Goal: Task Accomplishment & Management: Complete application form

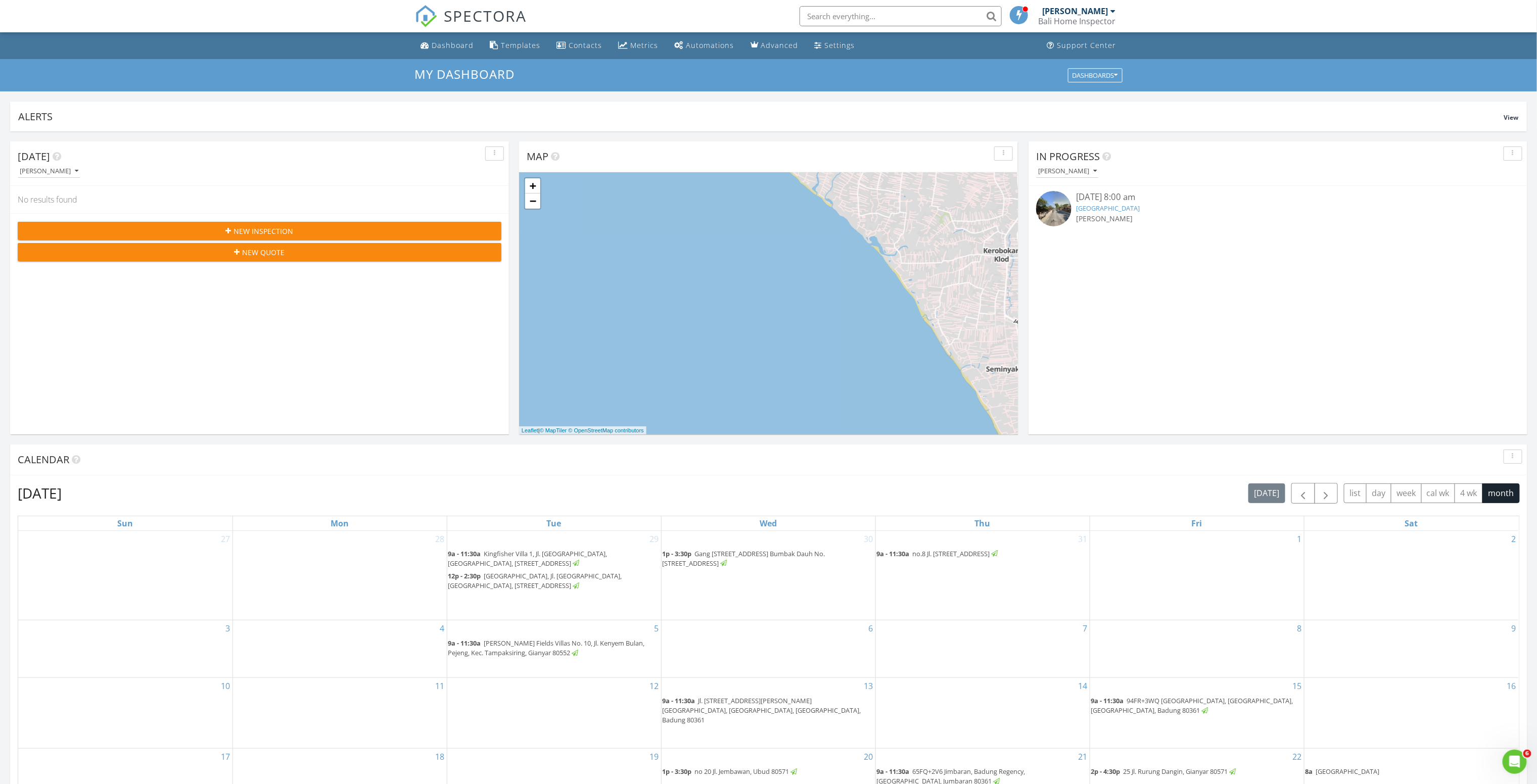
click at [391, 231] on div "New Inspection" at bounding box center [260, 231] width 468 height 11
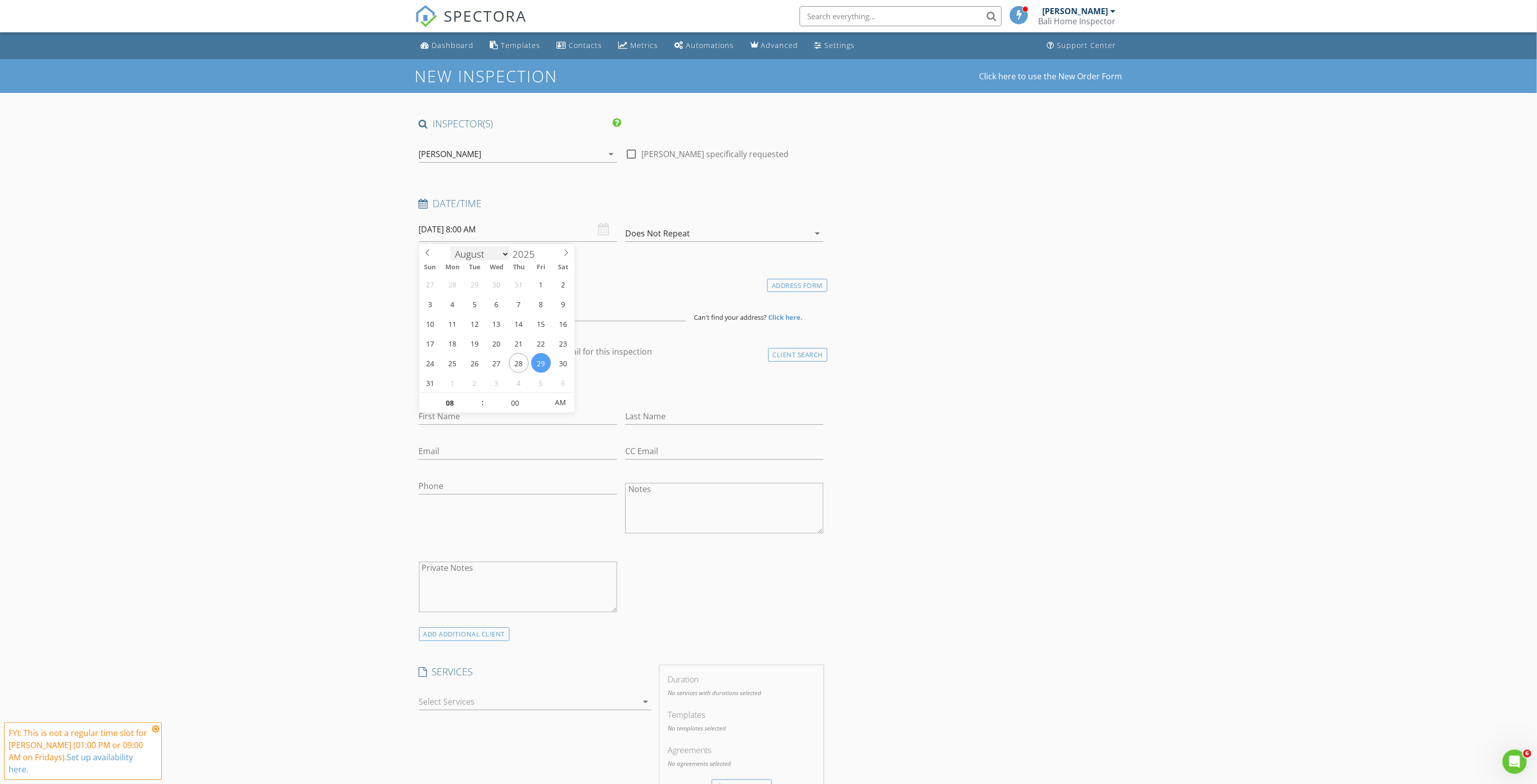
click at [475, 238] on input "08/29/2025 8:00 AM" at bounding box center [518, 229] width 198 height 25
click at [577, 228] on input "08/29/2025 8:00 AM" at bounding box center [518, 229] width 198 height 25
type input "09"
type input "[DATE] 9:00 AM"
click at [478, 397] on span at bounding box center [477, 398] width 7 height 10
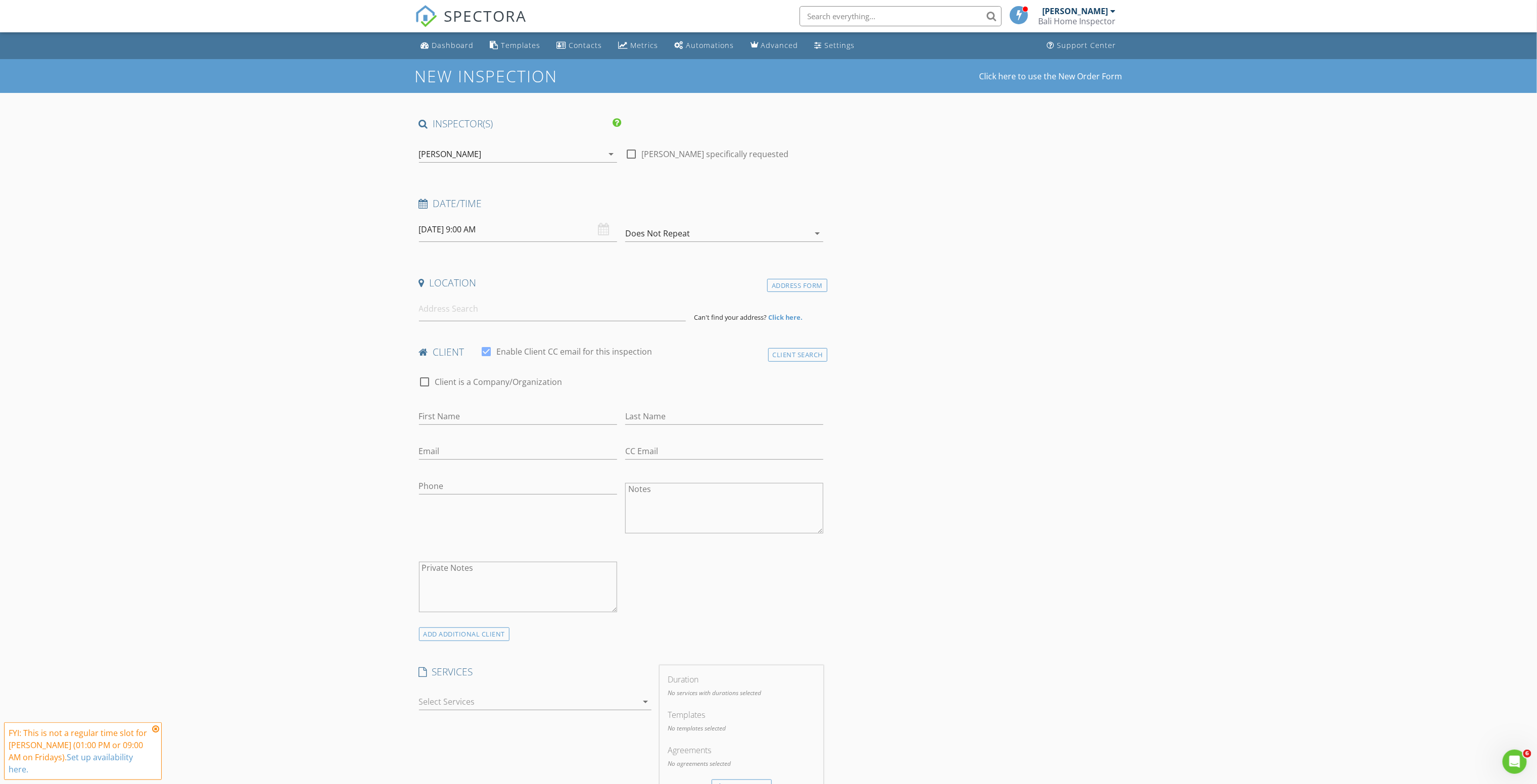
click at [339, 353] on div "New Inspection Click here to use the New Order Form INSPECTOR(S) check_box Tauf…" at bounding box center [768, 749] width 1537 height 1381
click at [459, 312] on input at bounding box center [552, 309] width 267 height 25
paste input "Jl. Raya [GEOGRAPHIC_DATA], [GEOGRAPHIC_DATA], [GEOGRAPHIC_DATA]. [GEOGRAPHIC_D…"
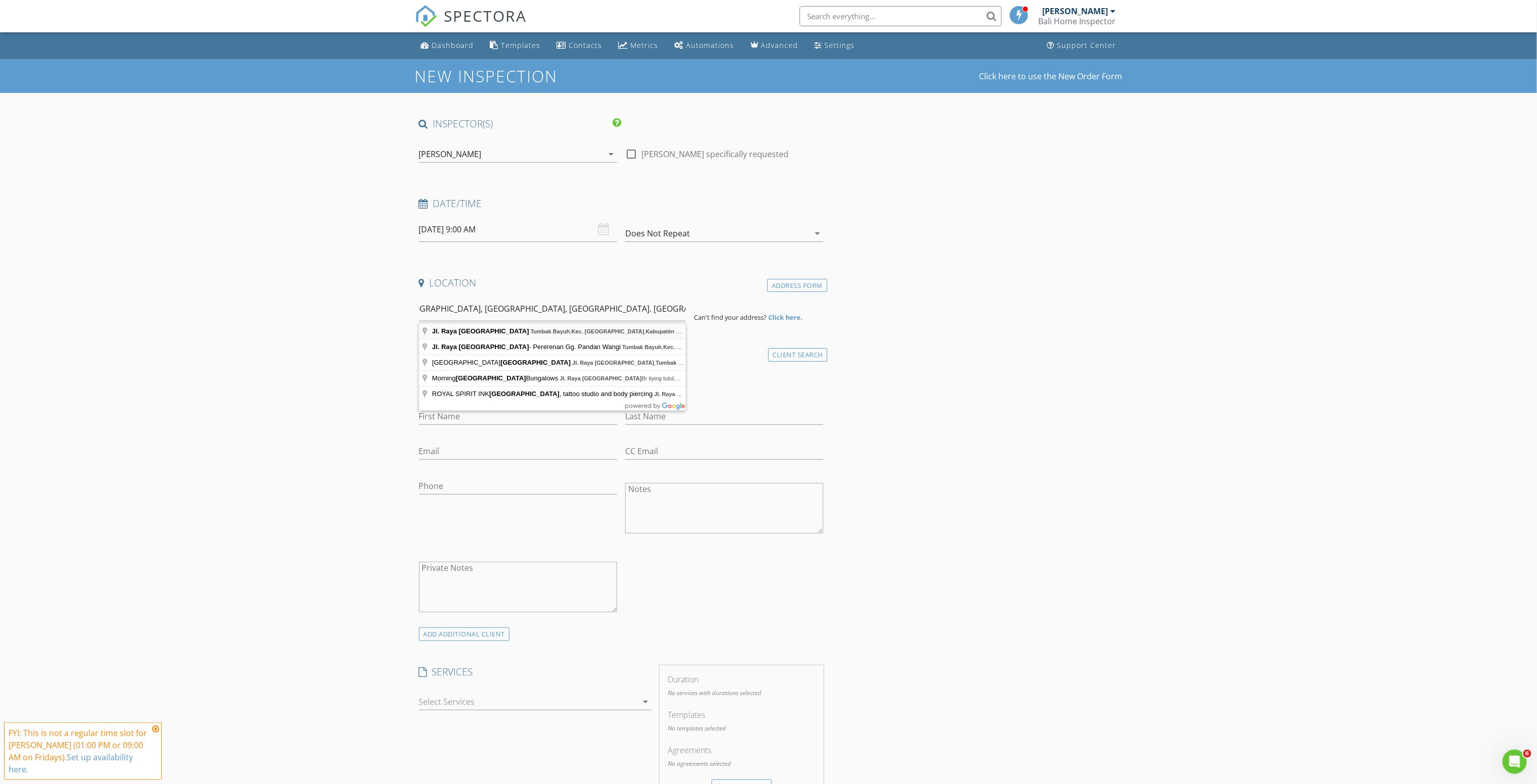
type input "Jl. Raya Tumbakbayuh, Tumbak Bayuh, Kec. Mengwi, Kabupatén Badung, Bali 80351, …"
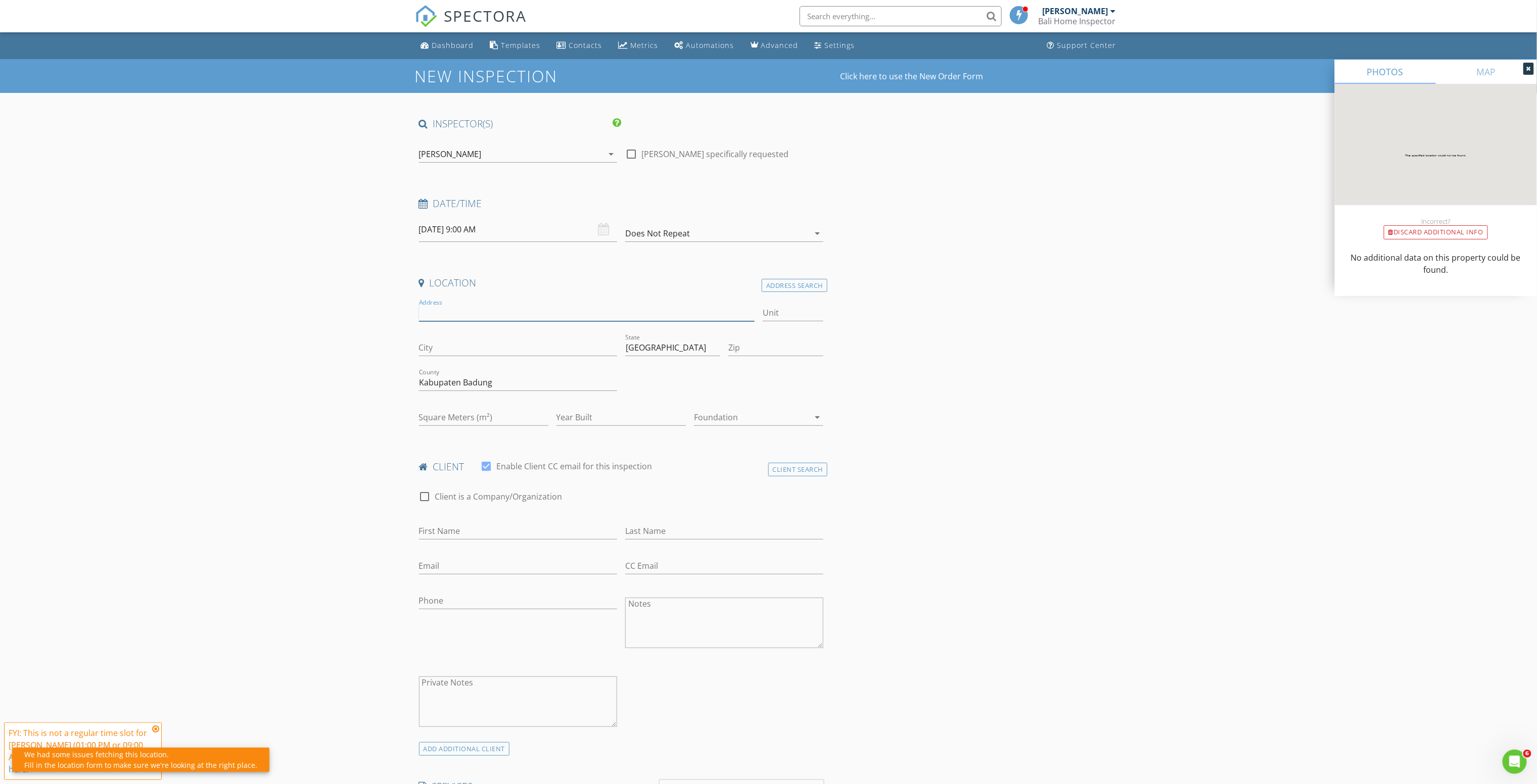
click at [476, 312] on input "Address" at bounding box center [587, 313] width 336 height 17
paste input "Jl. Raya [GEOGRAPHIC_DATA], [GEOGRAPHIC_DATA], [GEOGRAPHIC_DATA]. [GEOGRAPHIC_D…"
type input "Jl. Raya [GEOGRAPHIC_DATA], [GEOGRAPHIC_DATA], [GEOGRAPHIC_DATA]. [GEOGRAPHIC_D…"
click at [471, 356] on input "City" at bounding box center [518, 348] width 198 height 17
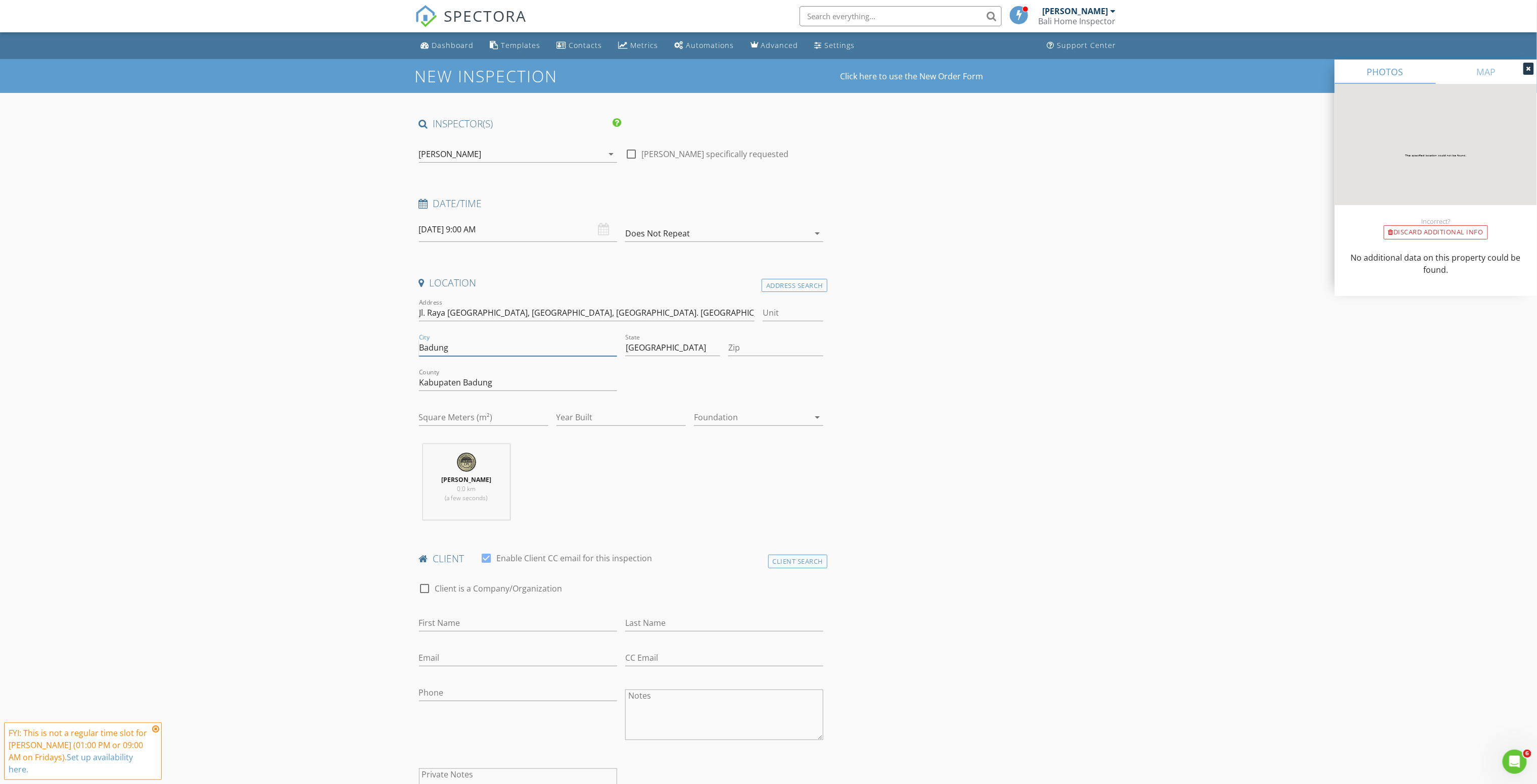
type input "Badung"
type input "80351"
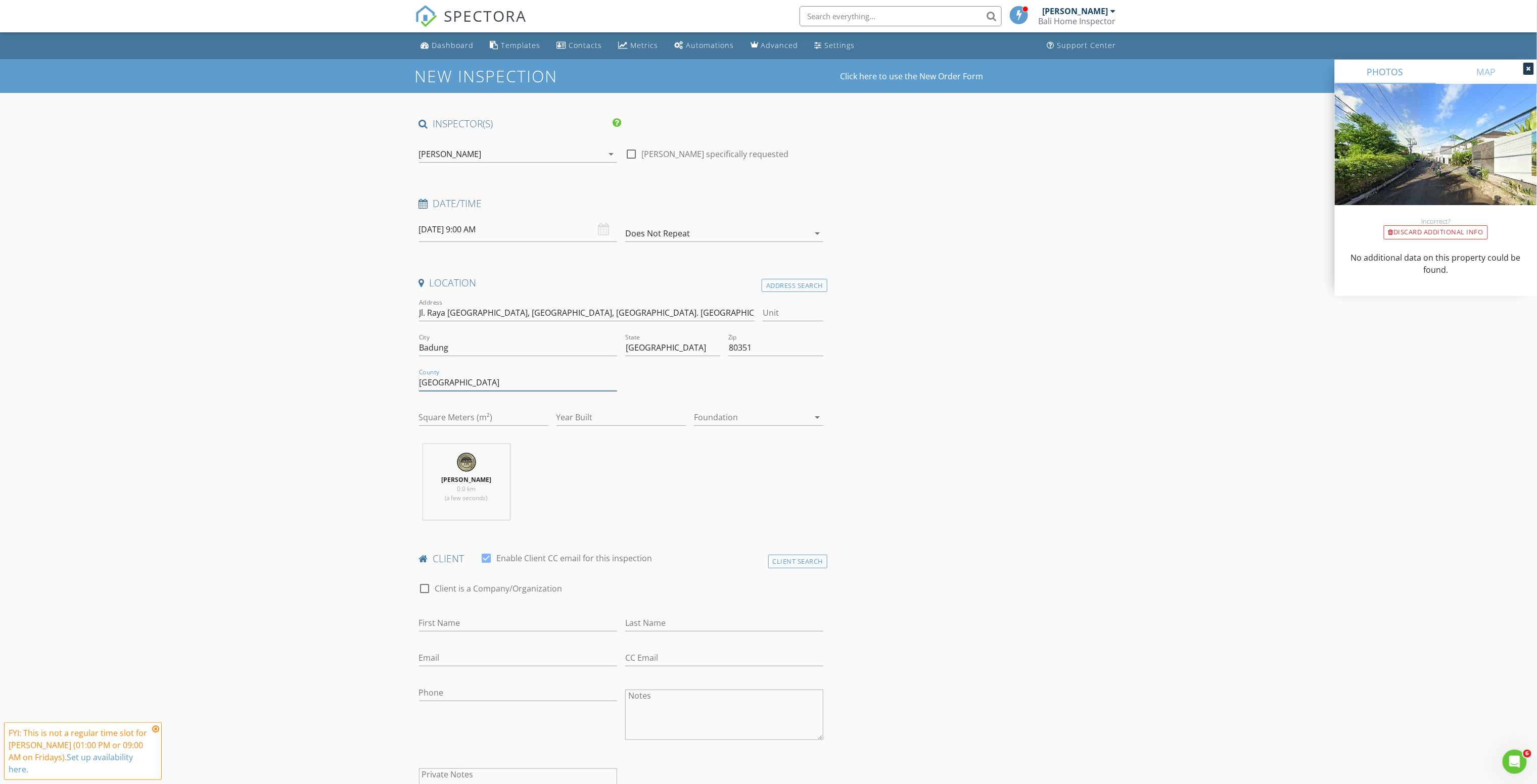
type input "[GEOGRAPHIC_DATA]"
type input "740"
click at [486, 562] on div at bounding box center [487, 558] width 17 height 17
checkbox input "false"
drag, startPoint x: 461, startPoint y: 623, endPoint x: 461, endPoint y: 575, distance: 48.0
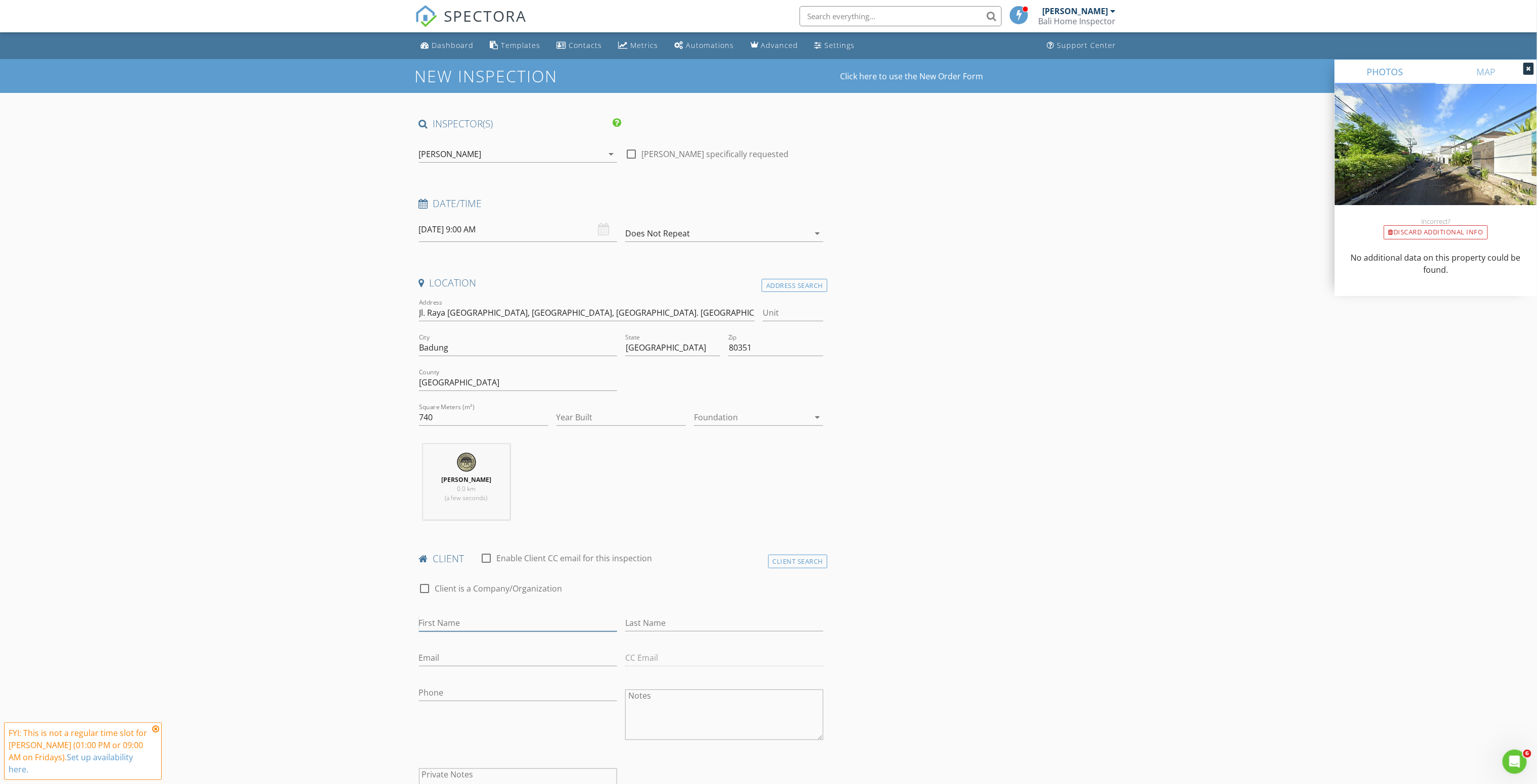
click at [461, 624] on input "First Name" at bounding box center [518, 623] width 198 height 17
paste input "[PERSON_NAME]"
click at [479, 631] on input "[PERSON_NAME]" at bounding box center [518, 623] width 198 height 17
type input "[PERSON_NAME]"
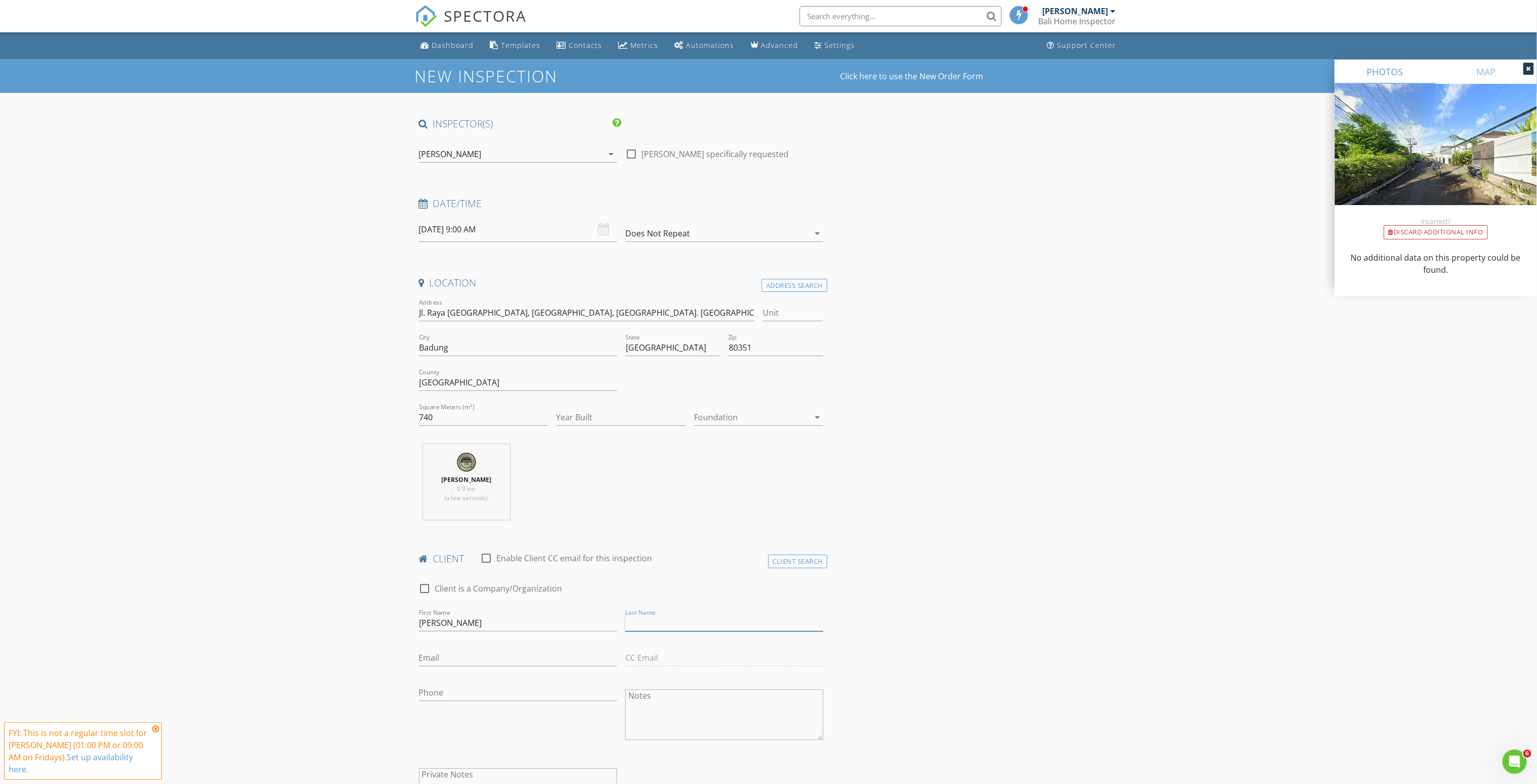
click at [677, 625] on input "Last Name" at bounding box center [724, 623] width 198 height 17
paste input "Alogoskoufis"
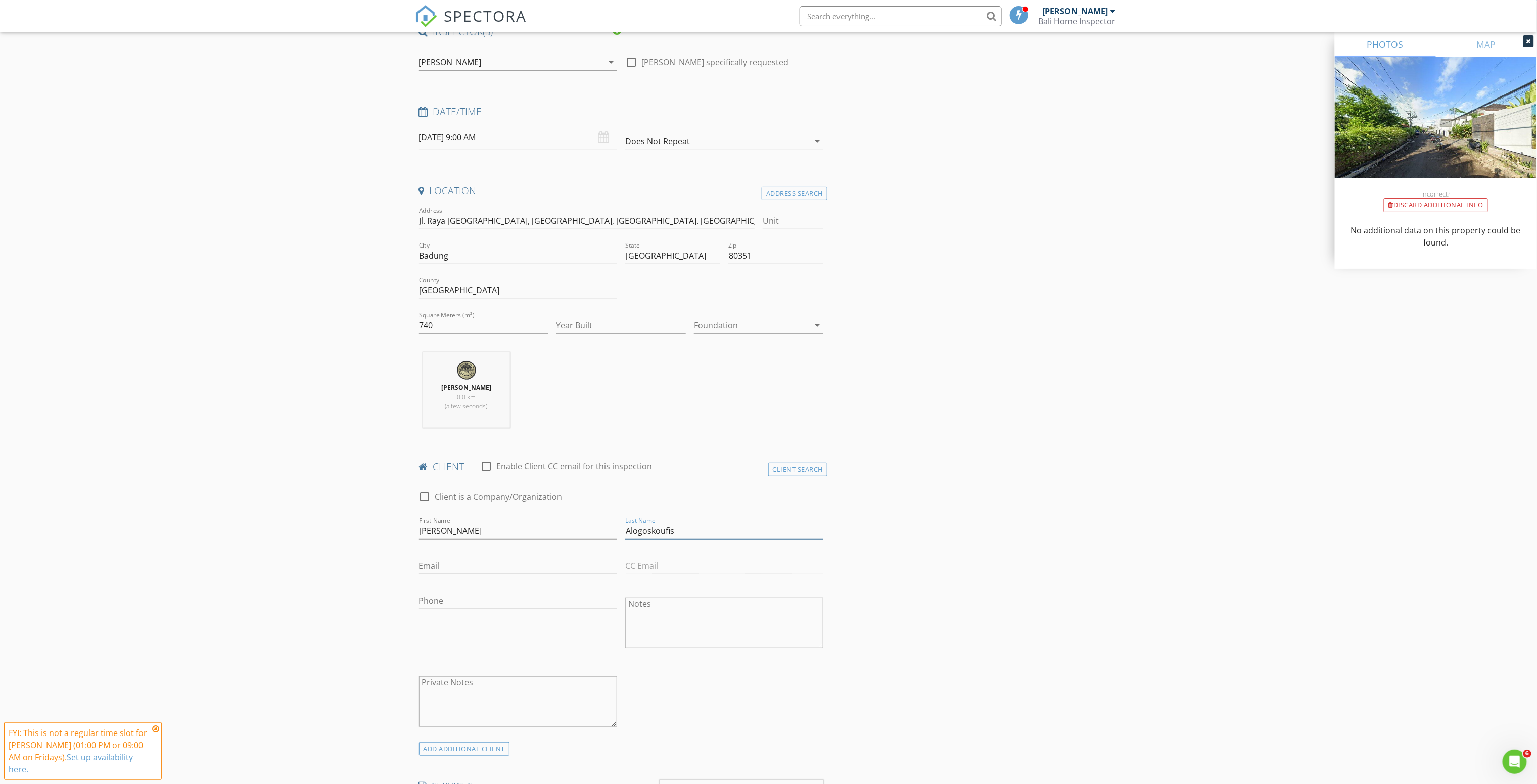
scroll to position [202, 0]
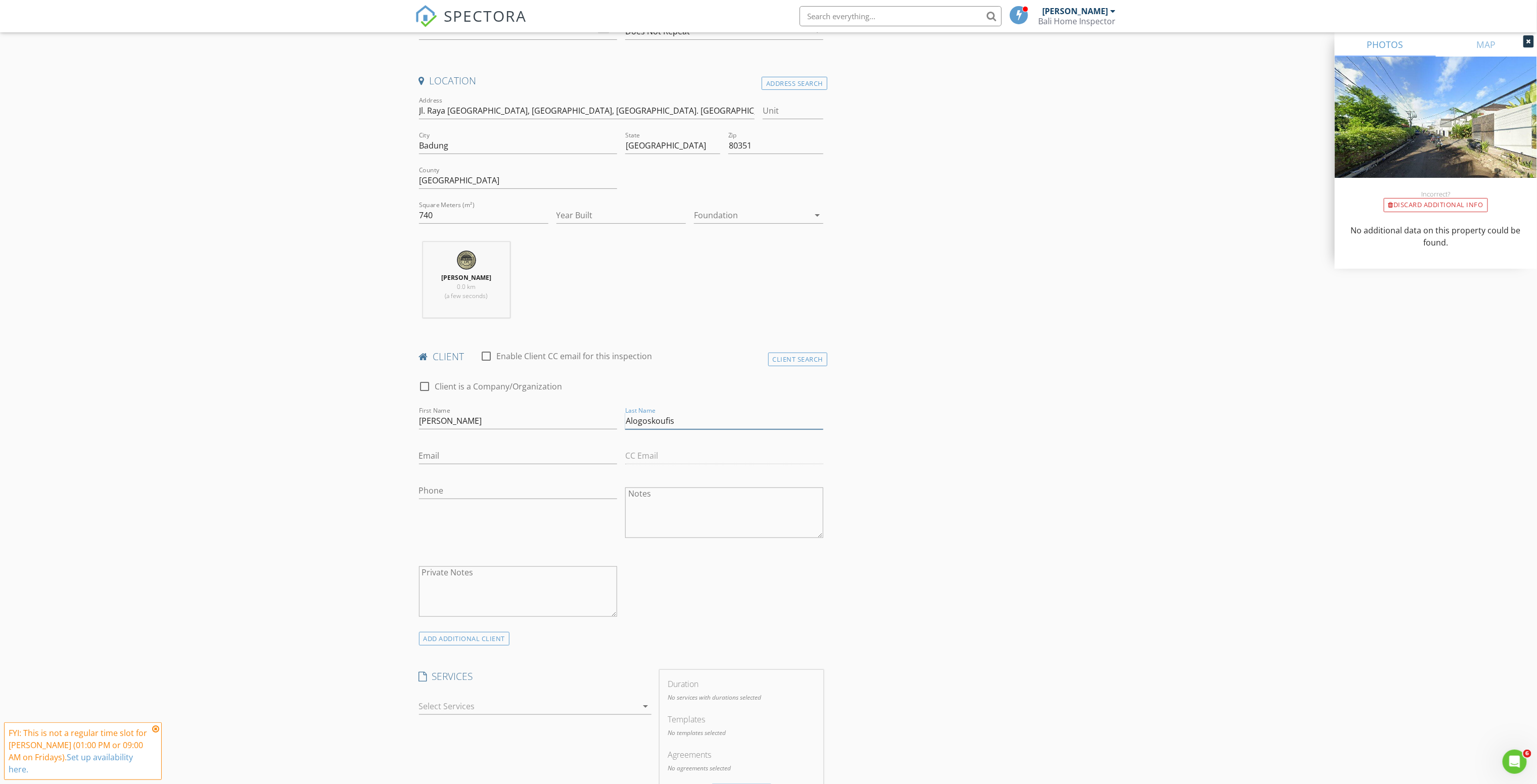
type input "Alogoskoufis"
click at [471, 460] on input "Email" at bounding box center [518, 456] width 198 height 17
paste input "[PERSON_NAME][EMAIL_ADDRESS][DOMAIN_NAME]"
type input "[PERSON_NAME][EMAIL_ADDRESS][DOMAIN_NAME]"
click at [370, 450] on div "New Inspection Click here to use the New Order Form INSPECTOR(S) check_box Tauf…" at bounding box center [768, 650] width 1537 height 1587
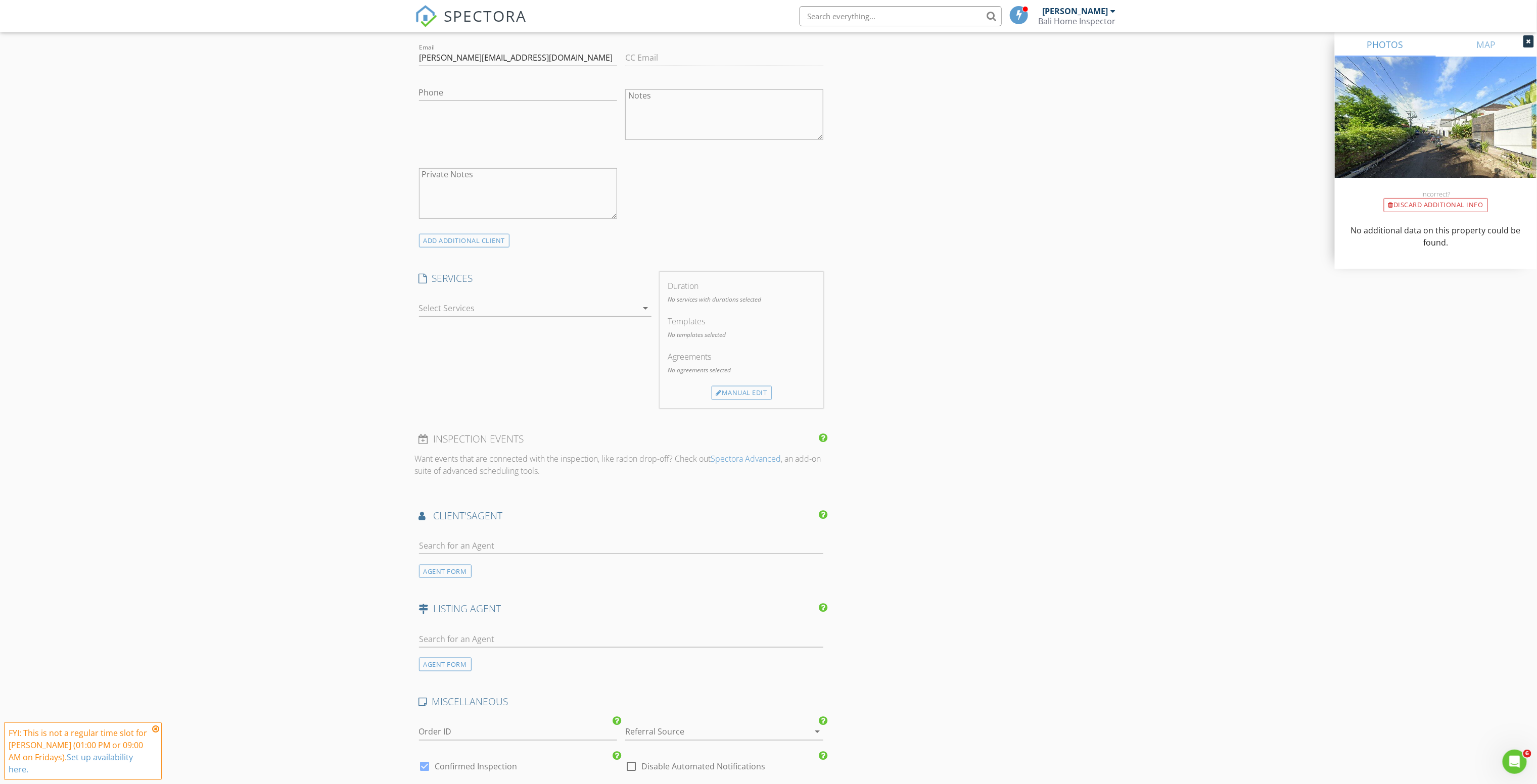
scroll to position [606, 0]
click at [535, 306] on div at bounding box center [529, 301] width 219 height 16
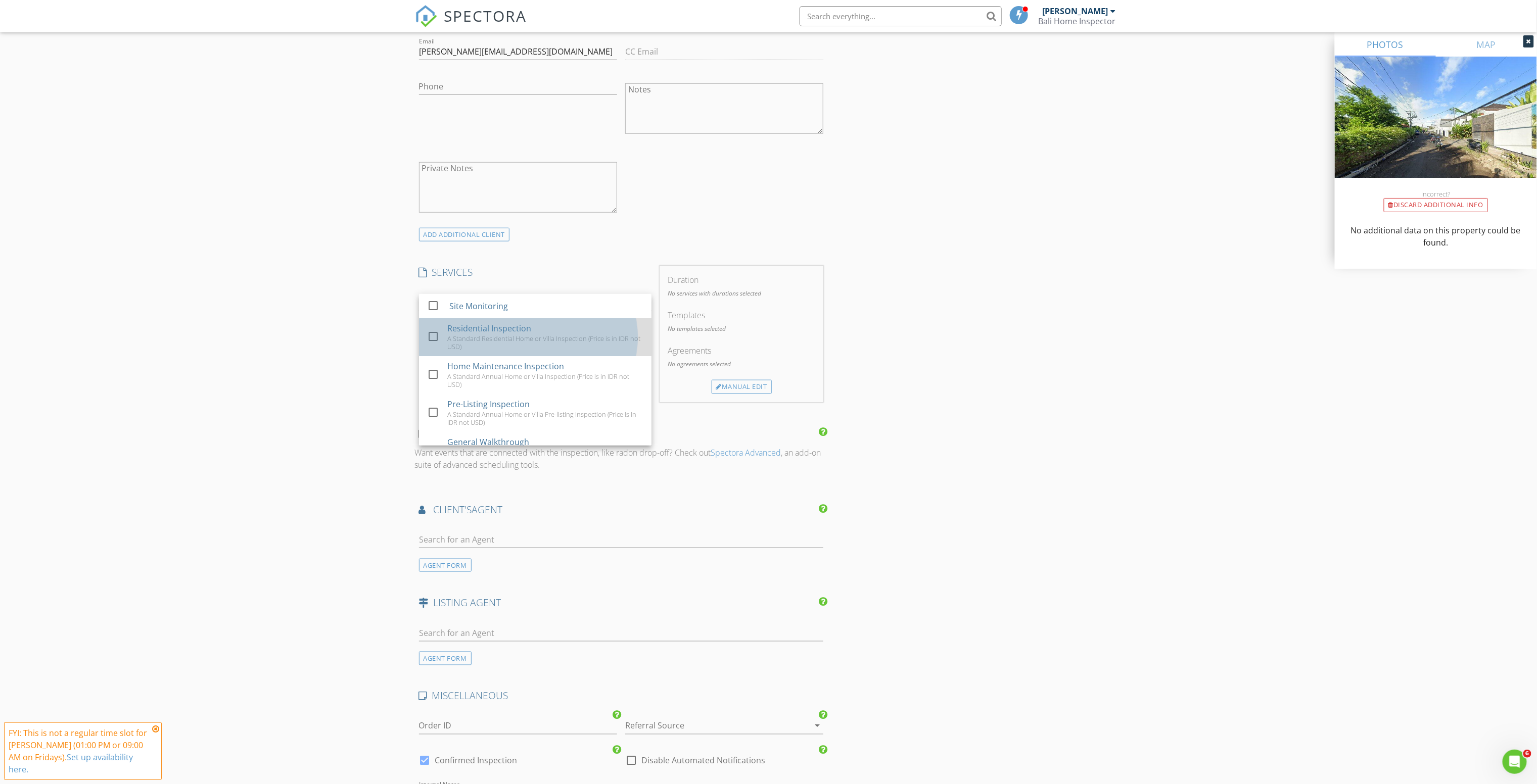
click at [472, 335] on div "Residential Inspection" at bounding box center [489, 329] width 84 height 12
click at [734, 384] on div "Manual Edit" at bounding box center [741, 380] width 60 height 14
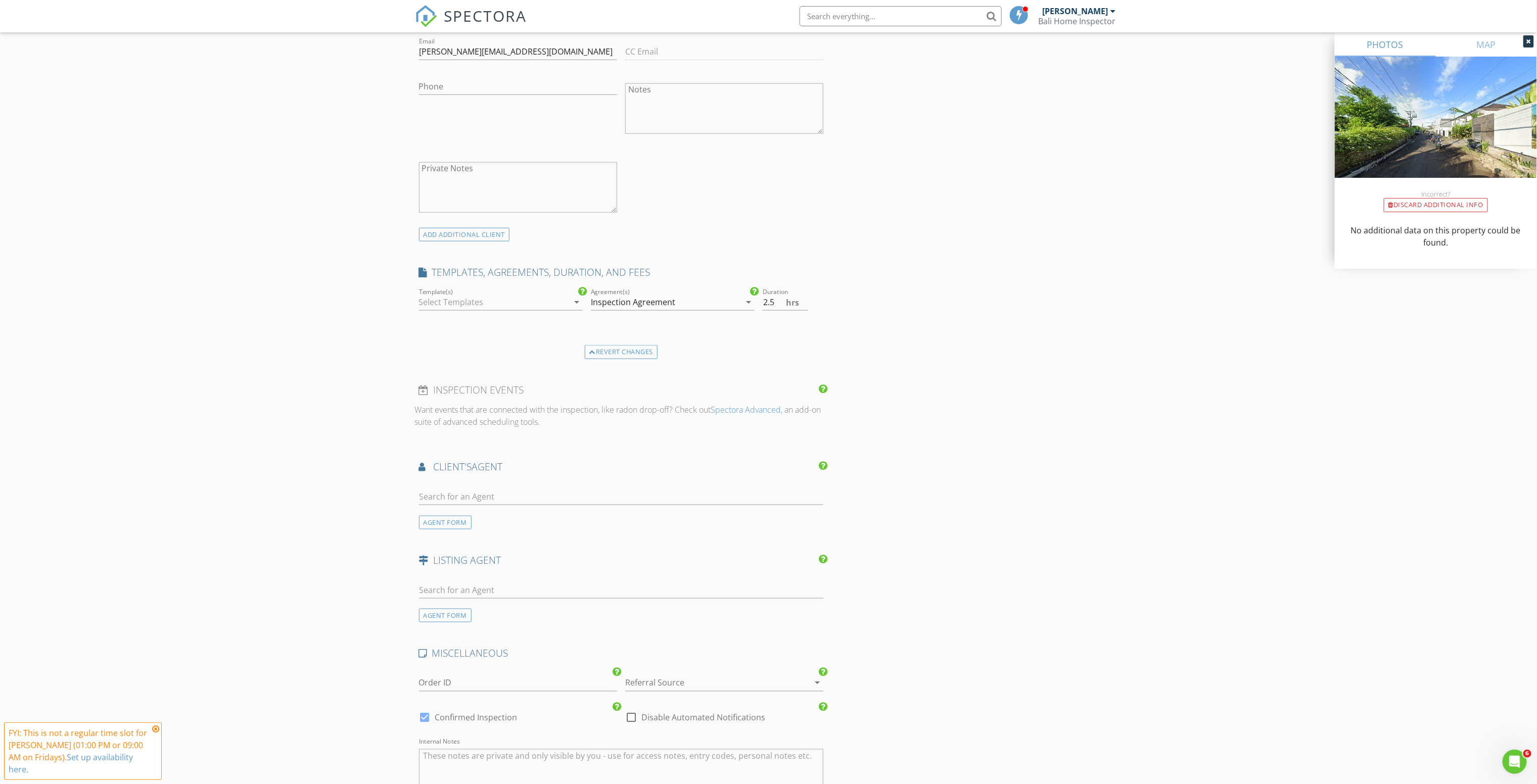
click at [720, 301] on div "Inspection Agreement" at bounding box center [665, 301] width 150 height 16
click at [602, 316] on div at bounding box center [604, 310] width 17 height 17
click at [522, 306] on div at bounding box center [494, 301] width 150 height 16
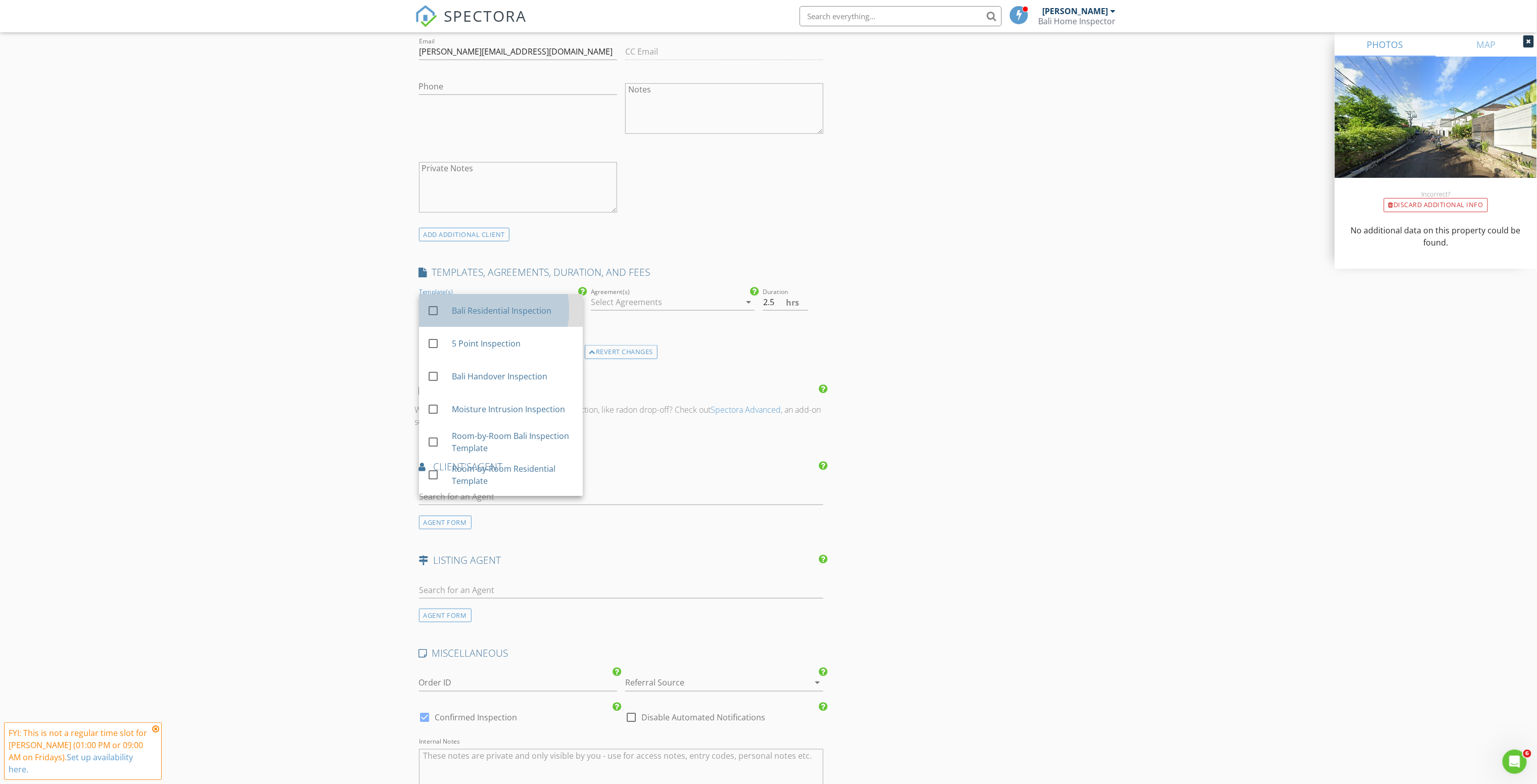
click at [519, 322] on div "check_box_outline_blank Bali Residential Inspection" at bounding box center [500, 310] width 147 height 25
click at [328, 399] on div "New Inspection Click here to use the New Order Form INSPECTOR(S) check_box Tauf…" at bounding box center [768, 225] width 1537 height 1544
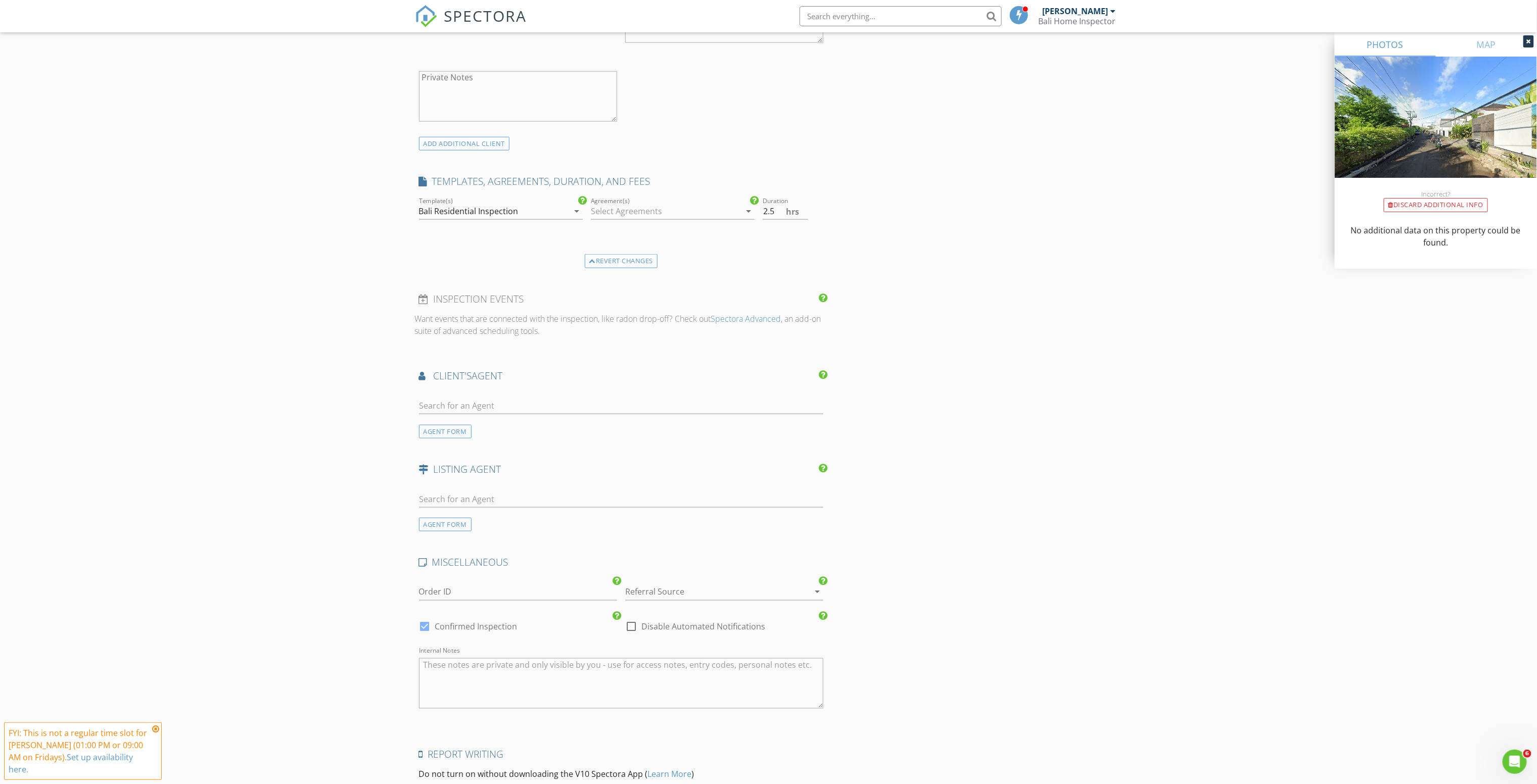
scroll to position [825, 0]
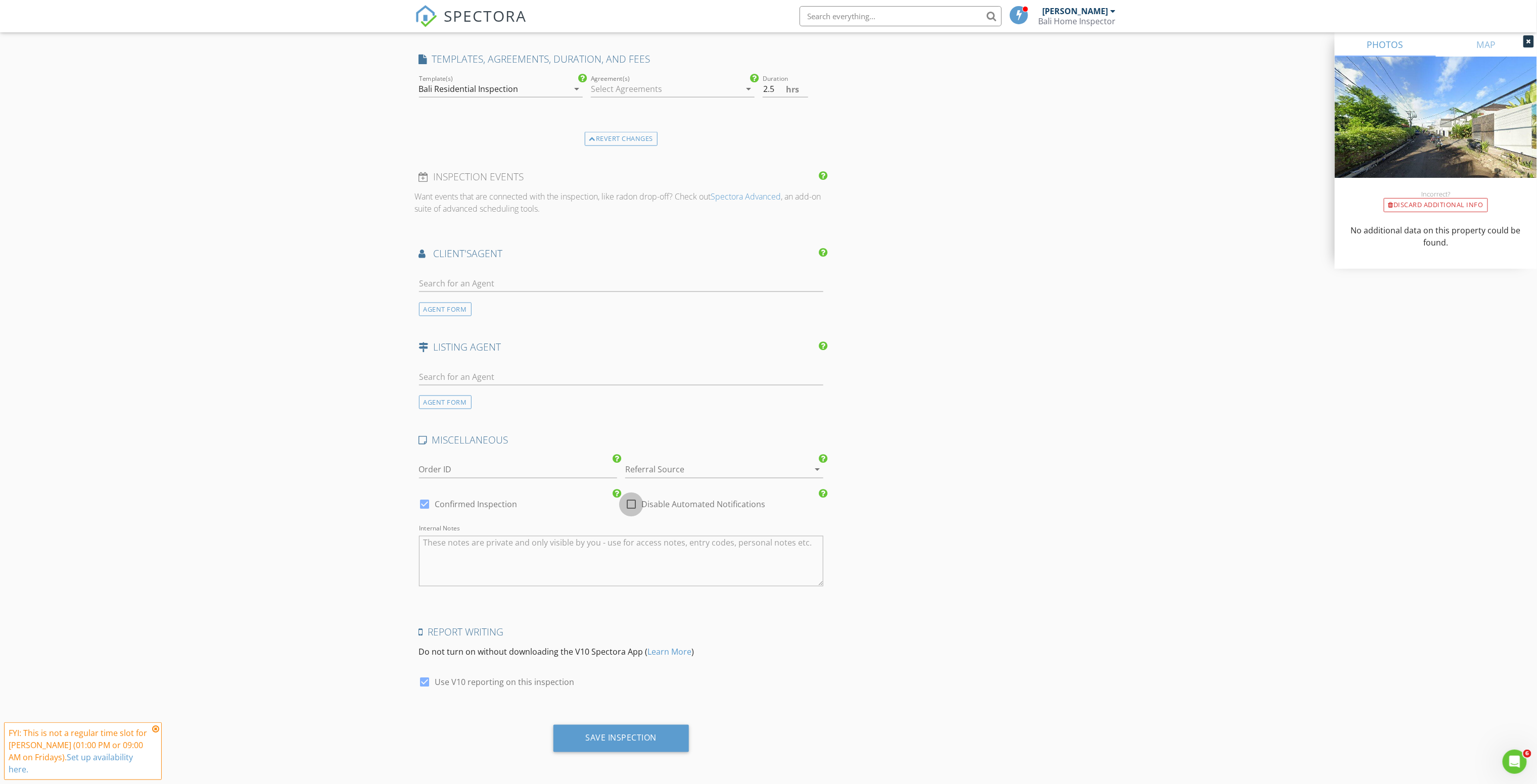
click at [635, 510] on div at bounding box center [631, 505] width 17 height 17
checkbox input "true"
click at [581, 745] on div "Save Inspection" at bounding box center [621, 738] width 136 height 27
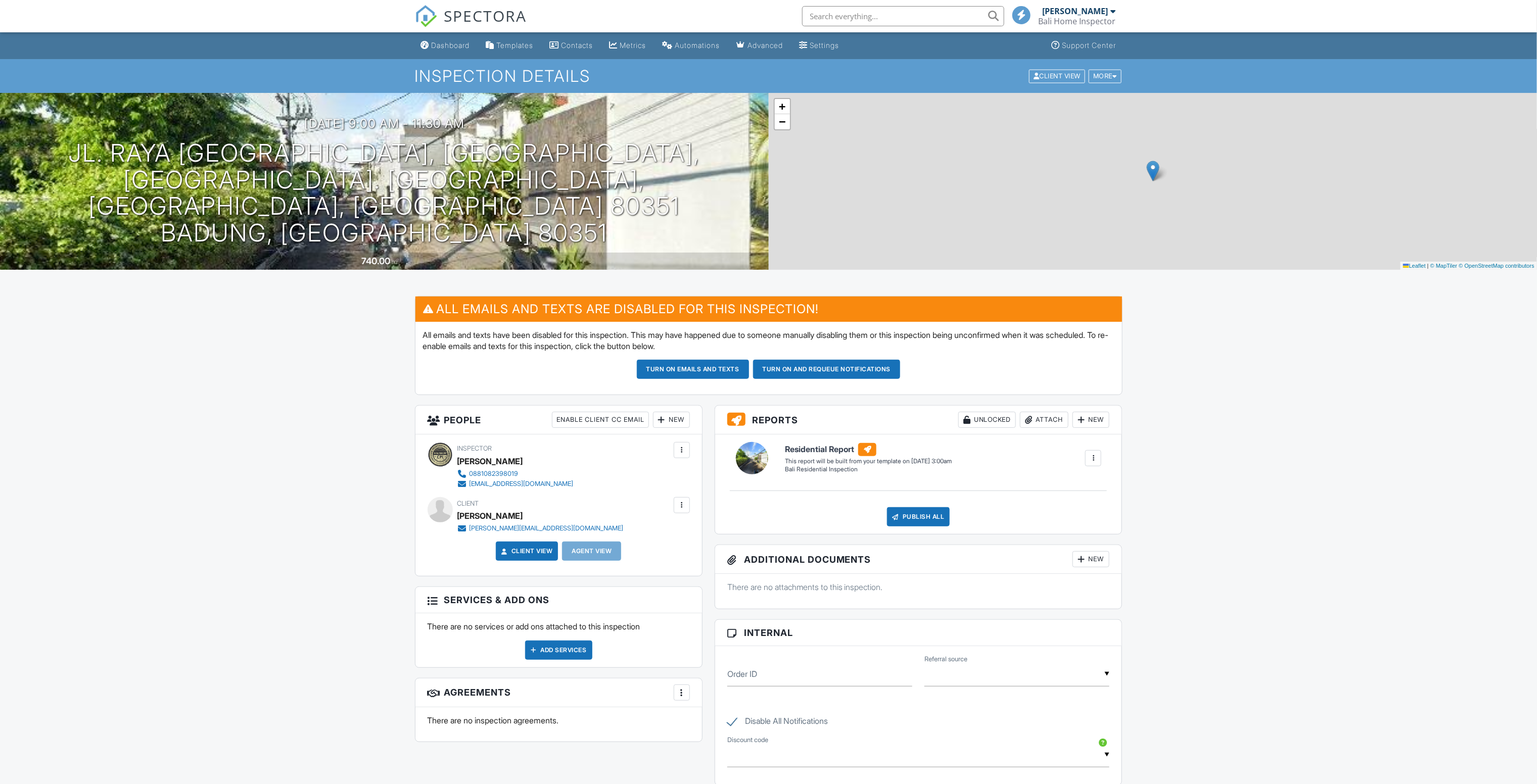
click at [681, 458] on div at bounding box center [681, 449] width 16 height 16
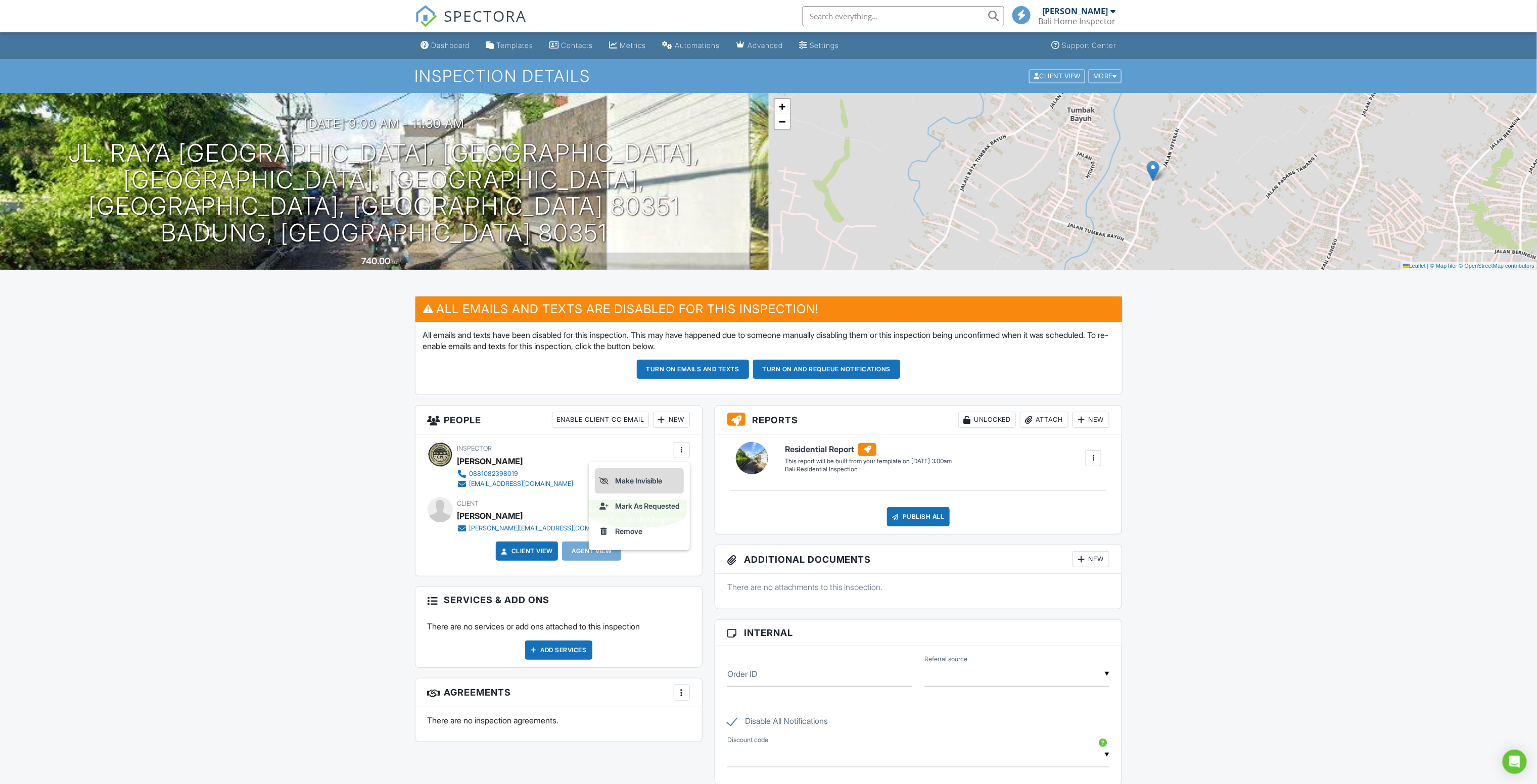
click at [663, 488] on li "Make Invisible" at bounding box center [639, 480] width 89 height 25
